Goal: Information Seeking & Learning: Learn about a topic

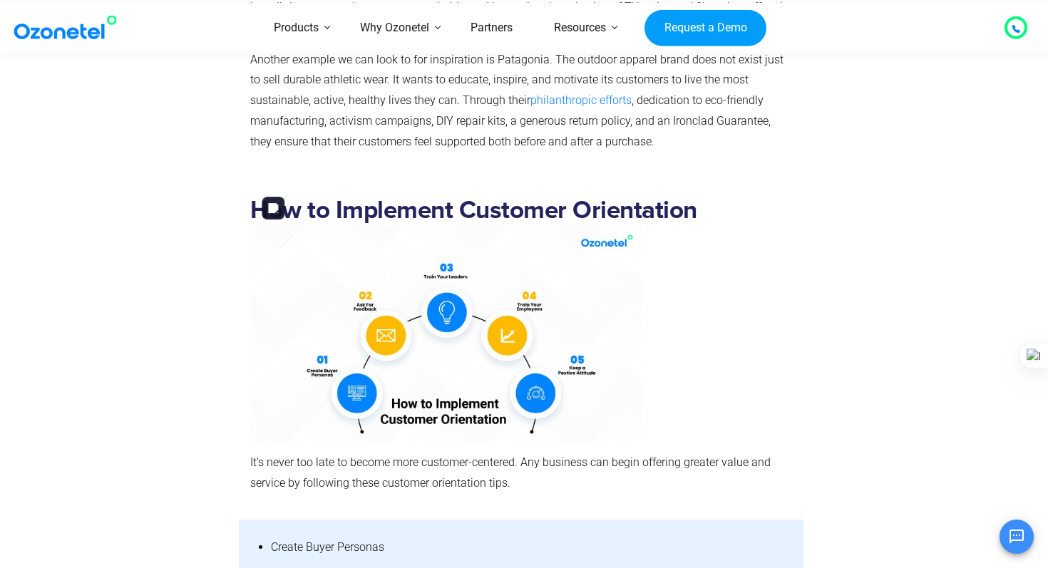
scroll to position [6148, 0]
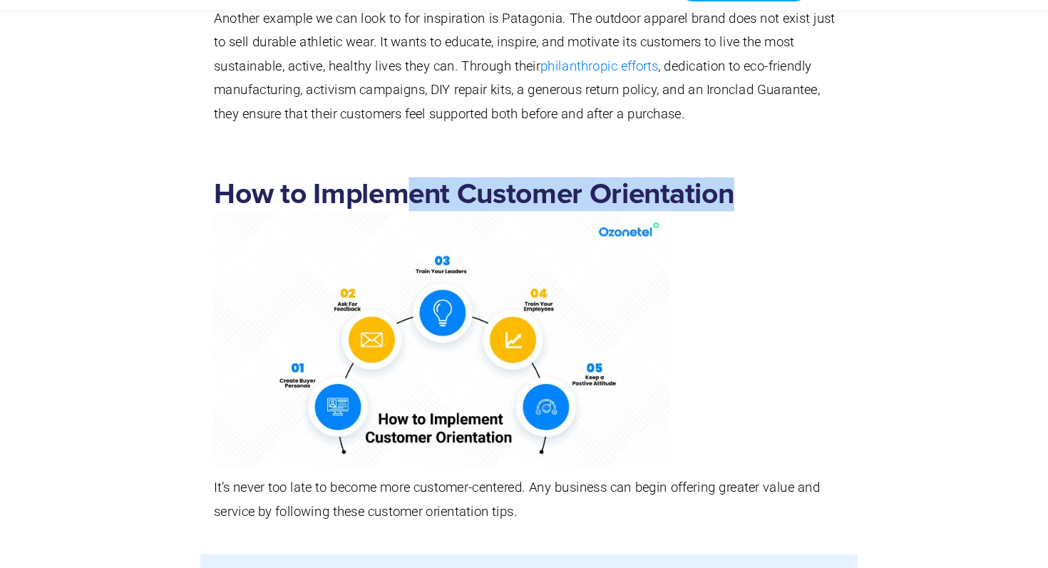
drag, startPoint x: 702, startPoint y: 170, endPoint x: 395, endPoint y: 170, distance: 307.3
click at [395, 197] on h2 "How to Implement Customer Orientation" at bounding box center [520, 322] width 541 height 250
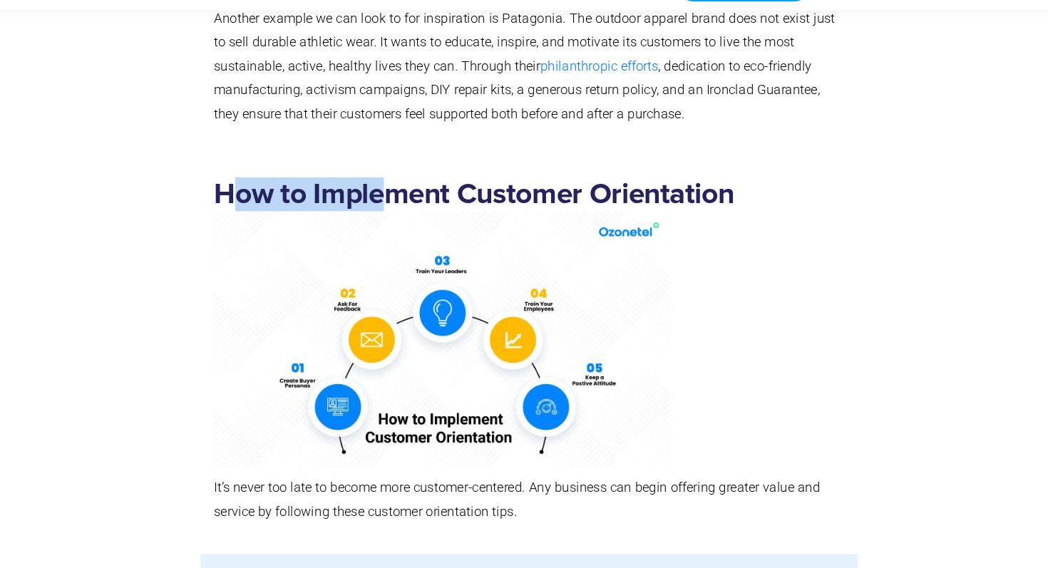
drag, startPoint x: 395, startPoint y: 170, endPoint x: 261, endPoint y: 170, distance: 134.0
click at [261, 197] on h2 "How to Implement Customer Orientation" at bounding box center [520, 322] width 541 height 250
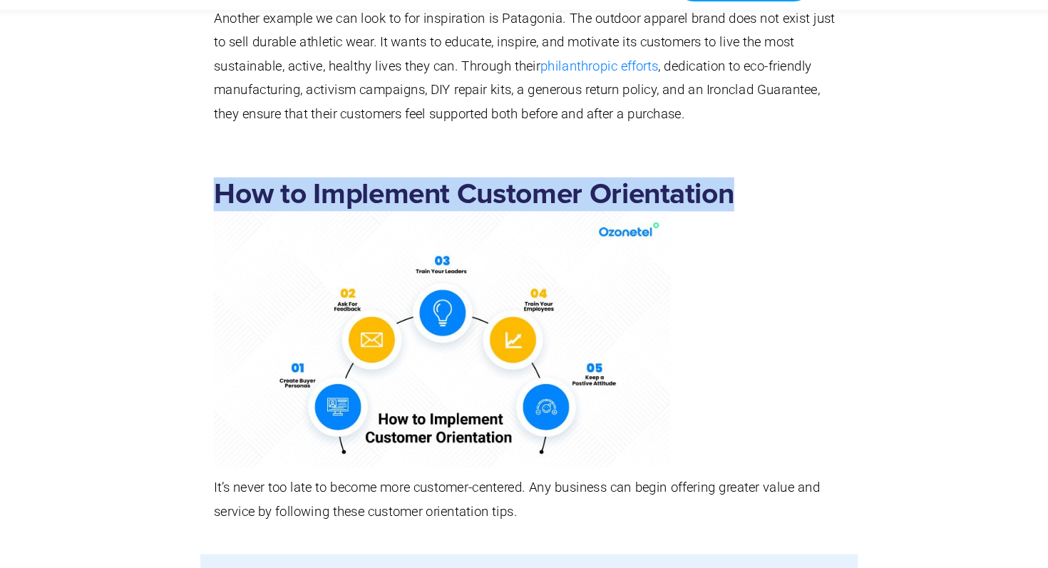
drag, startPoint x: 252, startPoint y: 170, endPoint x: 698, endPoint y: 175, distance: 446.3
click at [698, 197] on h2 "How to Implement Customer Orientation" at bounding box center [520, 322] width 541 height 250
copy h2 "How to Implement Customer Orientation"
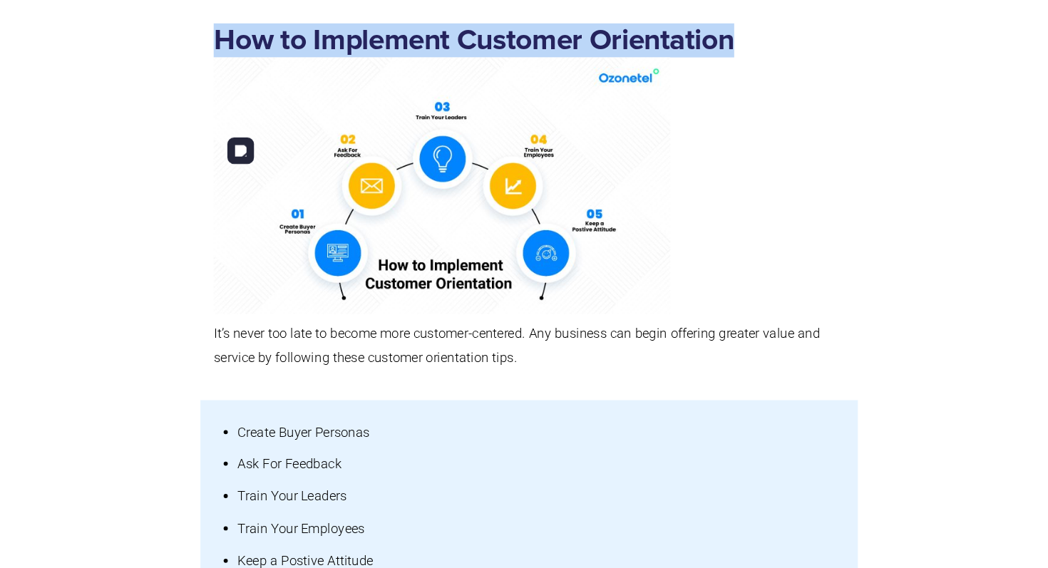
scroll to position [6272, 0]
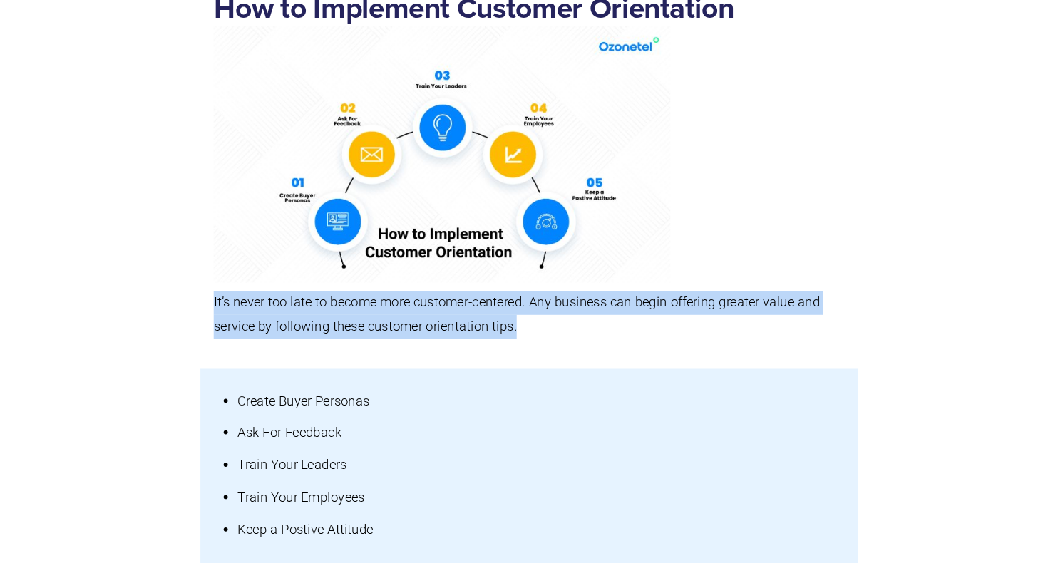
drag, startPoint x: 512, startPoint y: 325, endPoint x: 250, endPoint y: 301, distance: 262.8
click at [250, 330] on p "It’s never too late to become more customer-centered. Any business can begin of…" at bounding box center [520, 350] width 541 height 41
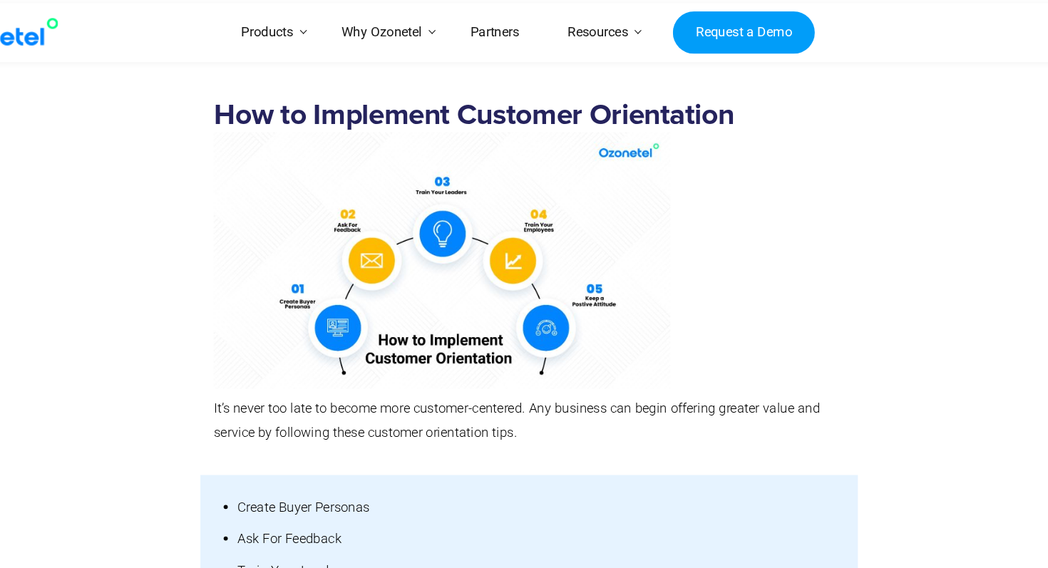
scroll to position [6258, 0]
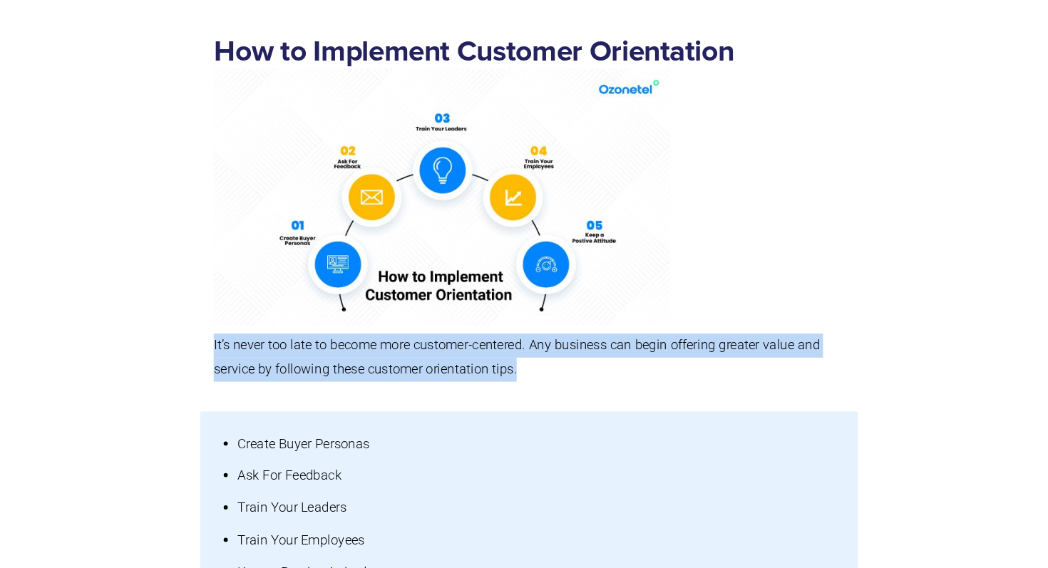
drag, startPoint x: 251, startPoint y: 312, endPoint x: 550, endPoint y: 346, distance: 301.3
click at [550, 346] on div "How to Implement Customer Orientation It’s never too late to become more custom…" at bounding box center [520, 240] width 541 height 313
copy p "It’s never too late to become more customer-centered. Any business can begin of…"
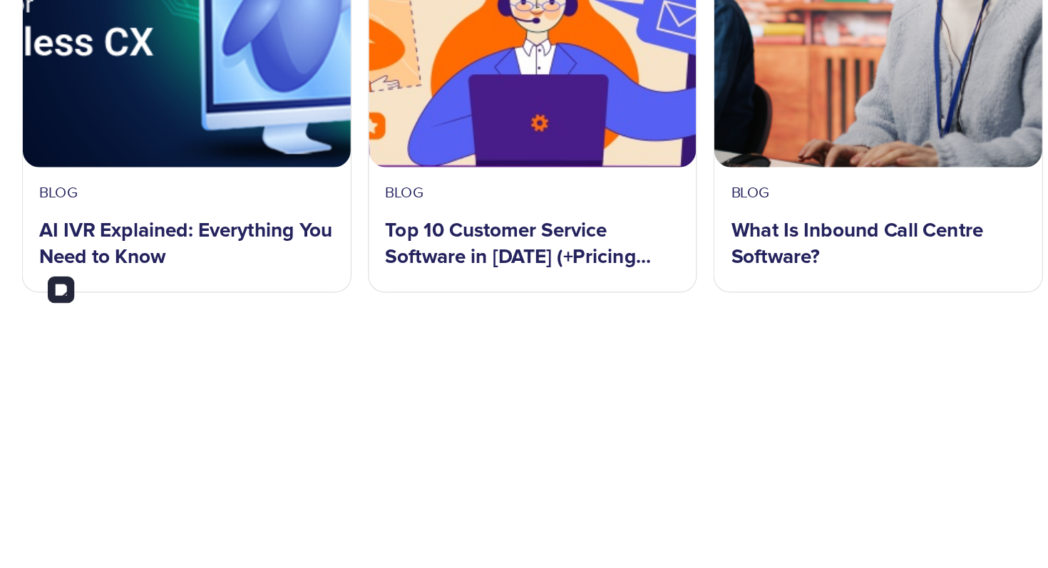
scroll to position [9091, 0]
